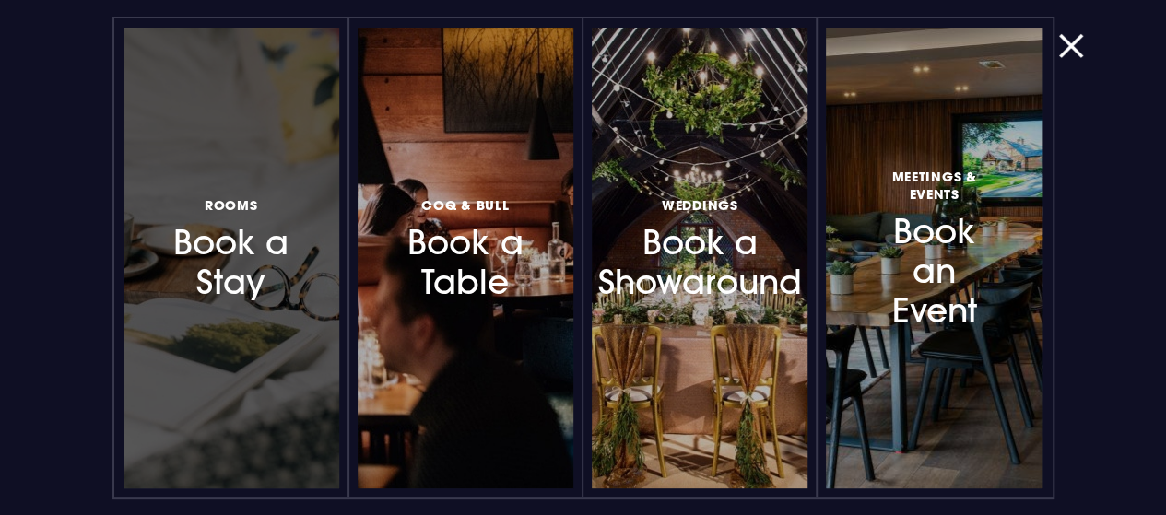
click at [262, 262] on h3 "Rooms Book a Stay" at bounding box center [231, 249] width 135 height 110
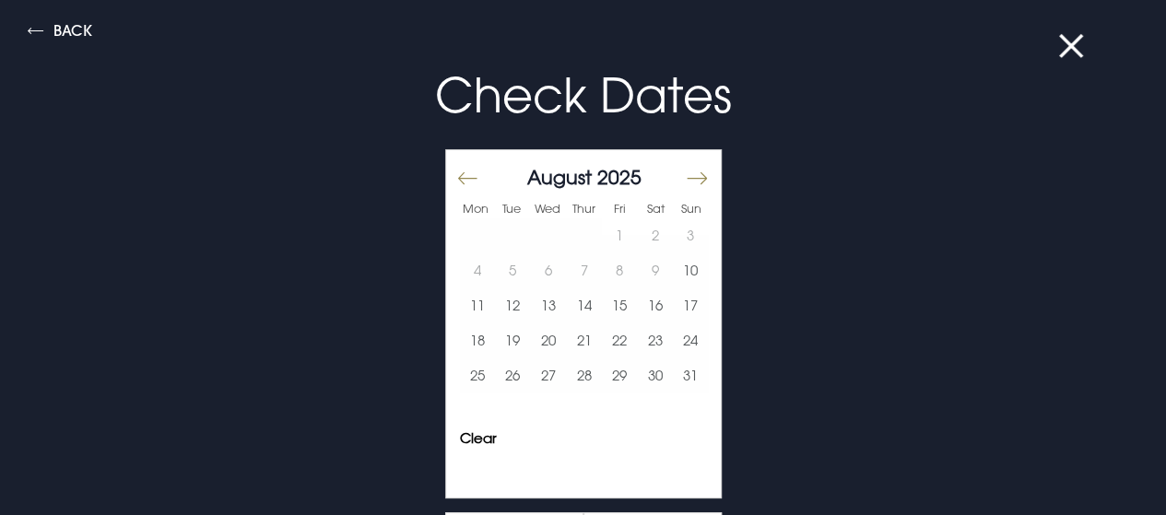
click at [685, 178] on button "Move forward to switch to the next month." at bounding box center [696, 178] width 22 height 39
click at [640, 234] on button "4" at bounding box center [655, 235] width 36 height 35
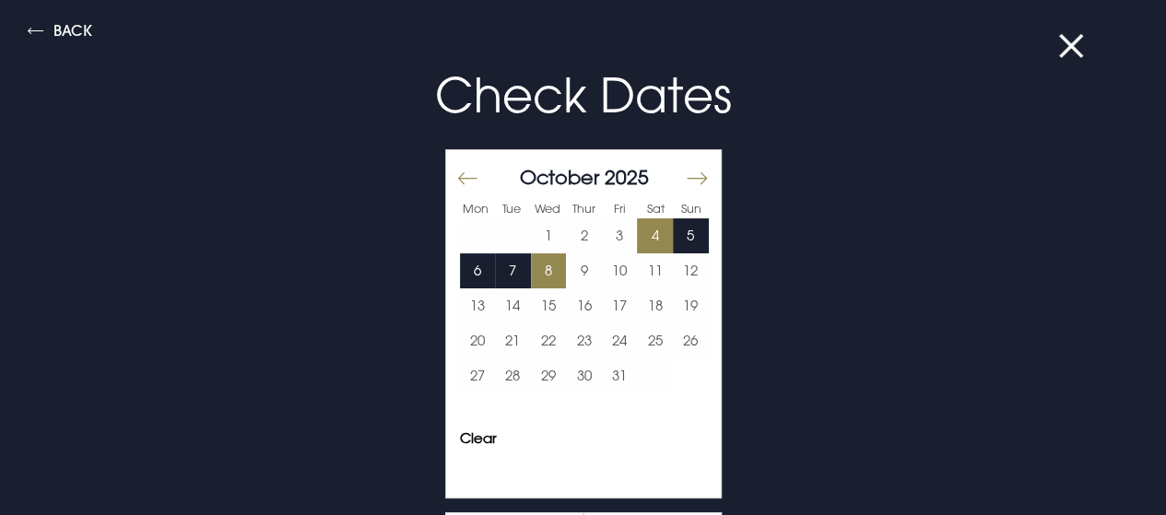
drag, startPoint x: 557, startPoint y: 263, endPoint x: 532, endPoint y: 264, distance: 24.9
click at [532, 264] on tr "6 7 8 9 10 11 12" at bounding box center [584, 271] width 249 height 35
click at [535, 267] on button "8" at bounding box center [549, 271] width 36 height 35
click at [1066, 37] on button at bounding box center [1082, 46] width 48 height 18
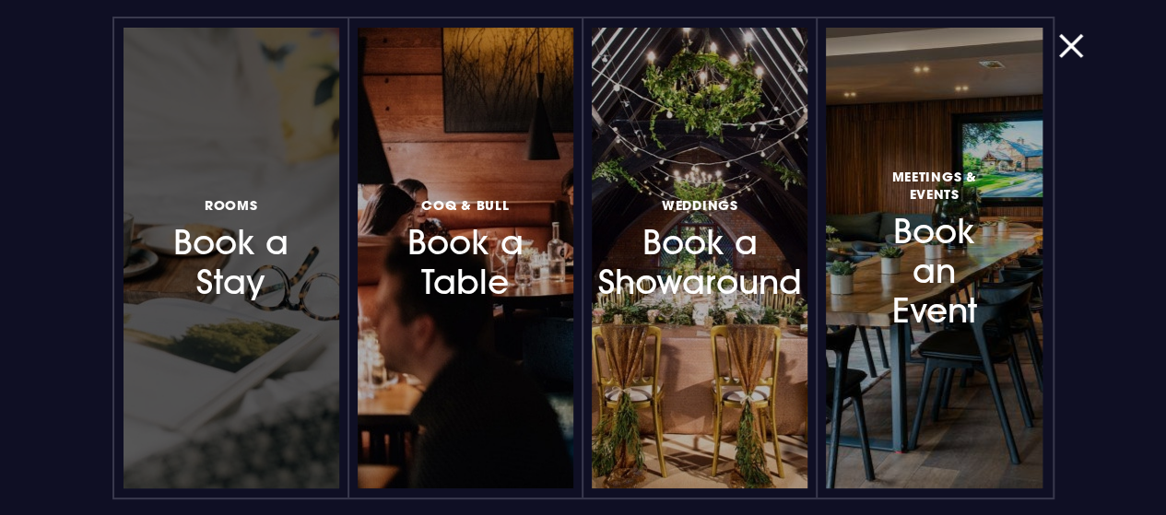
click at [264, 242] on h3 "Rooms Book a Stay" at bounding box center [231, 249] width 135 height 110
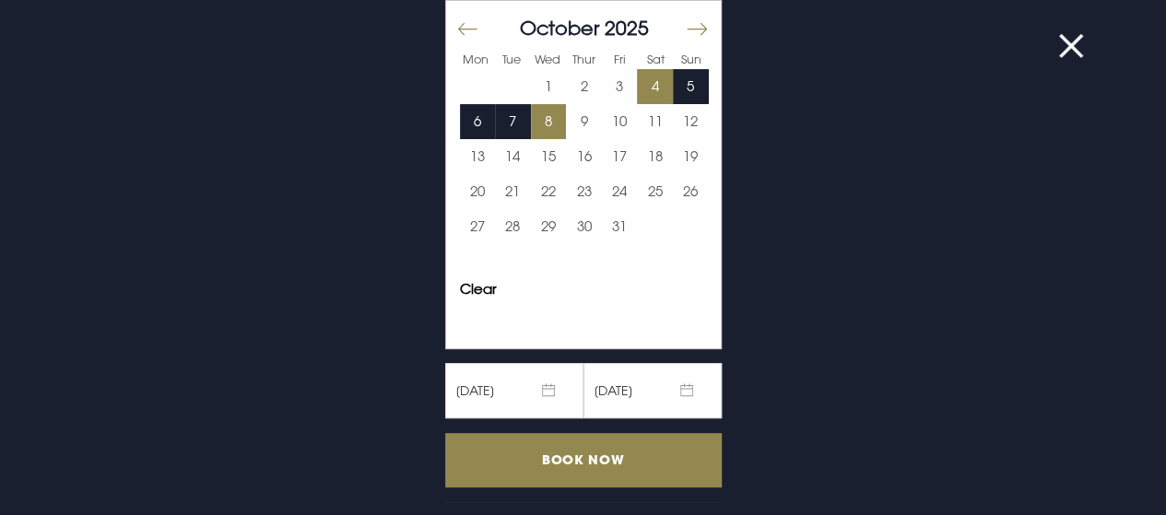
scroll to position [203, 0]
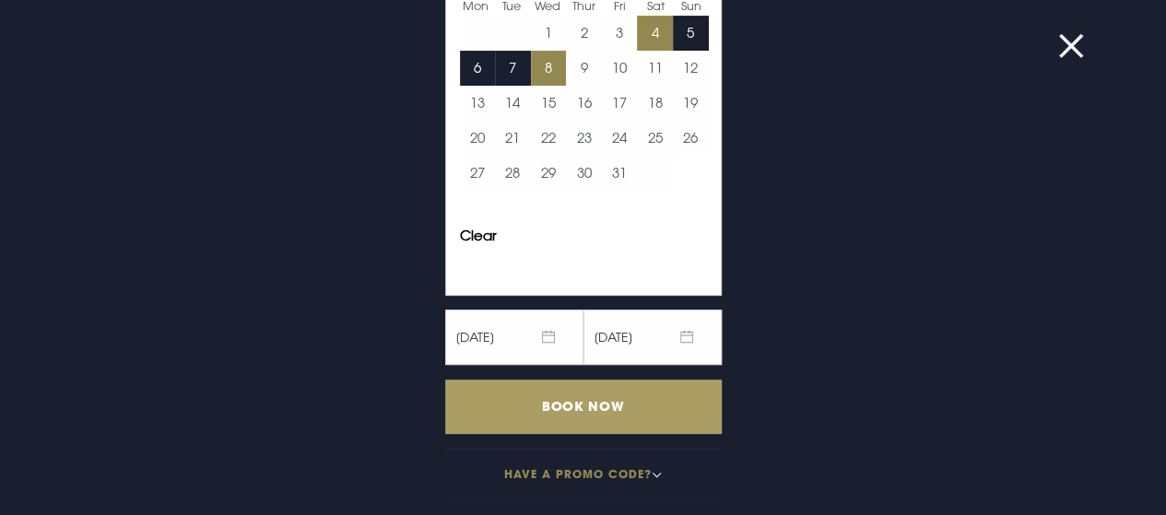
click at [565, 400] on input "Book Now" at bounding box center [583, 407] width 277 height 54
